Goal: Navigation & Orientation: Find specific page/section

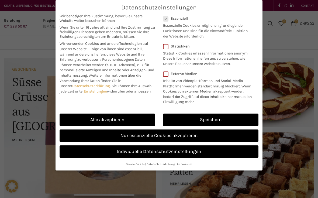
click at [115, 111] on div "Alle akzeptieren" at bounding box center [106, 119] width 103 height 16
click at [126, 118] on link "Alle akzeptieren" at bounding box center [107, 119] width 95 height 12
checkbox input "true"
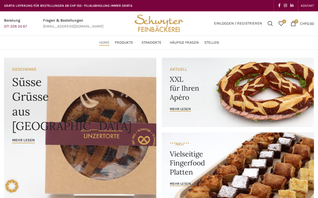
click at [124, 104] on link "Sandwiches" at bounding box center [128, 108] width 45 height 9
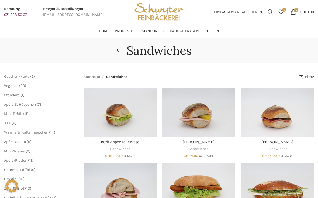
scroll to position [17, 0]
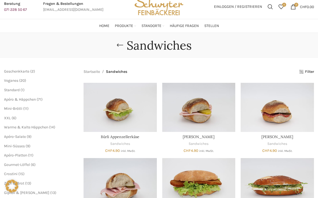
click at [15, 116] on span "6" at bounding box center [14, 118] width 2 height 5
click at [10, 117] on span "XXL" at bounding box center [7, 118] width 7 height 5
